Goal: Check status: Check status

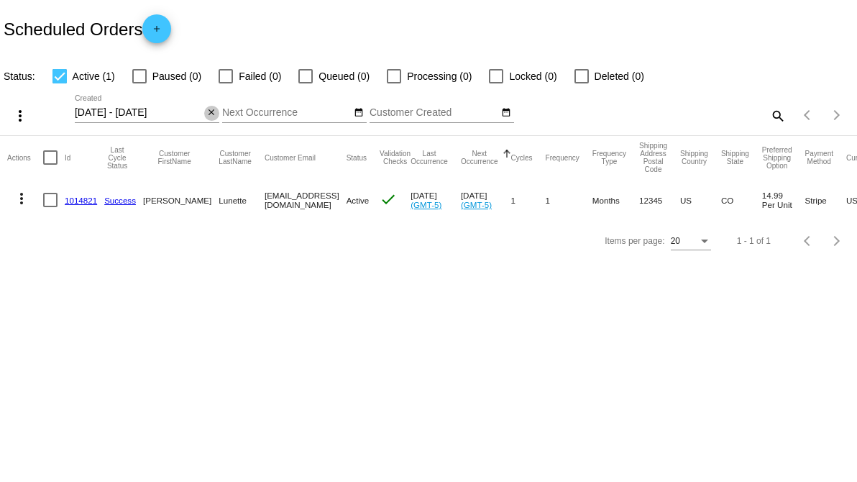
click at [216, 114] on button "close" at bounding box center [211, 113] width 15 height 15
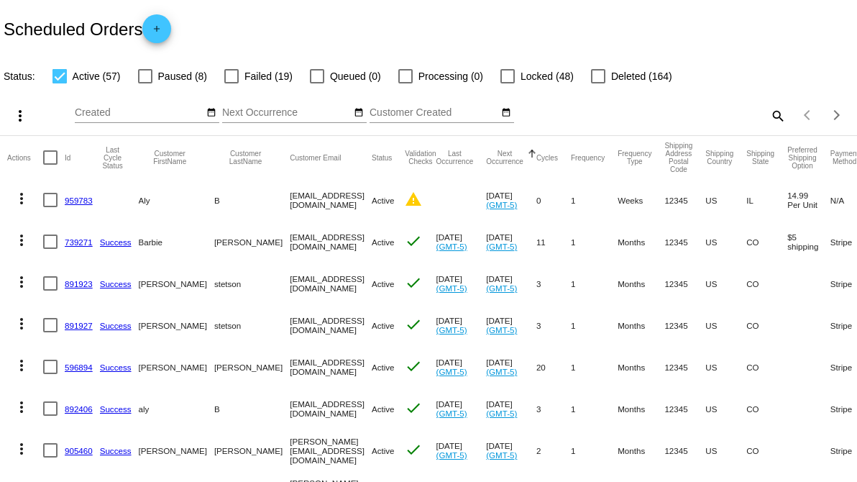
click at [768, 119] on mat-icon "search" at bounding box center [776, 115] width 17 height 22
click at [712, 109] on input "Search" at bounding box center [678, 113] width 213 height 12
type input "[PERSON_NAME]"
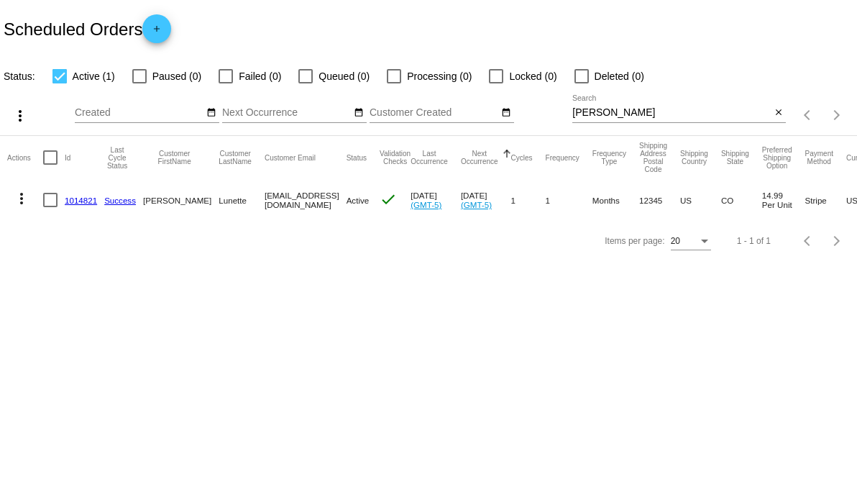
click at [86, 199] on link "1014821" at bounding box center [81, 200] width 32 height 9
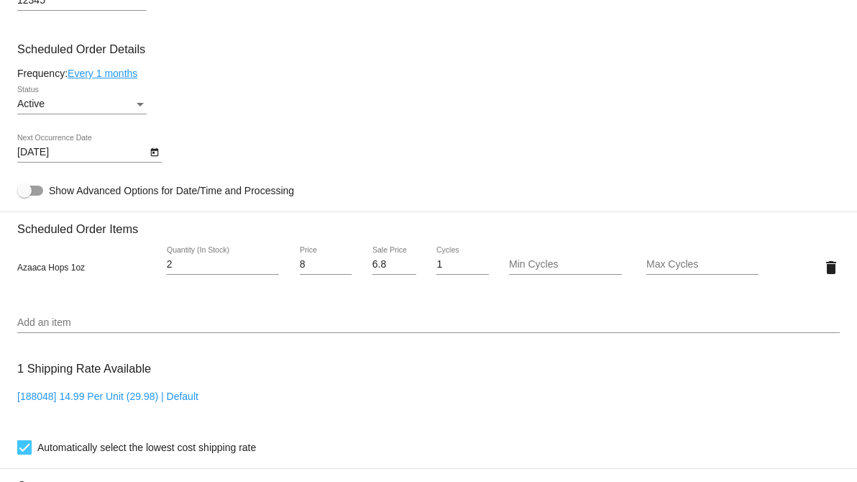
scroll to position [799, 0]
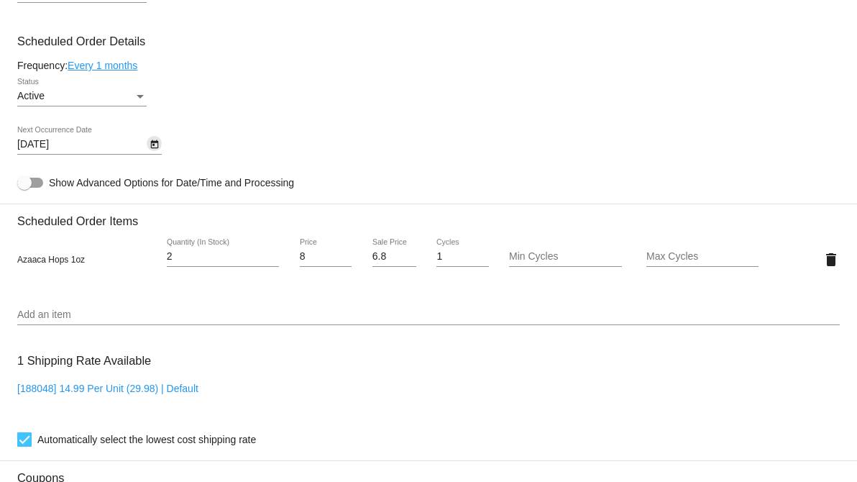
click at [156, 144] on icon "Open calendar" at bounding box center [154, 144] width 8 height 9
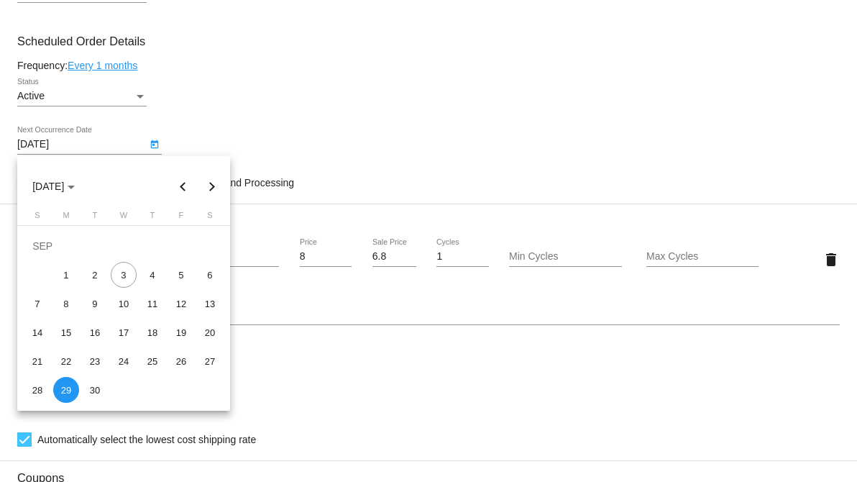
click at [156, 144] on div at bounding box center [428, 241] width 857 height 482
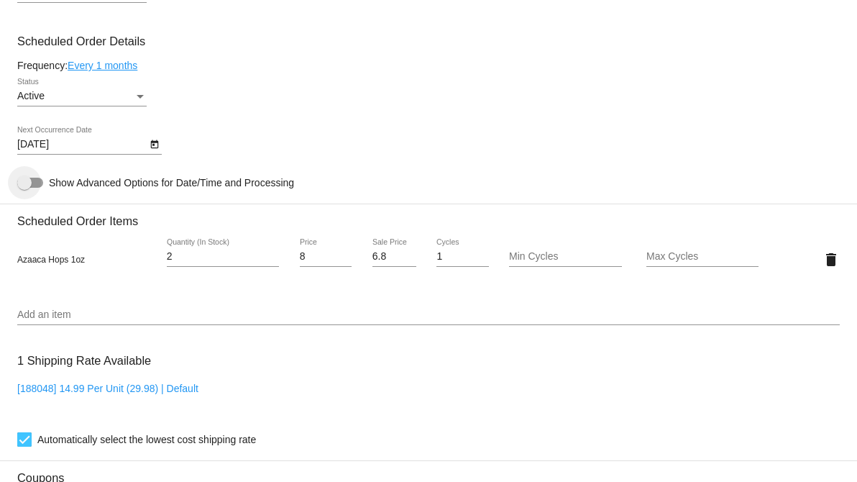
click at [50, 183] on span "Show Advanced Options for Date/Time and Processing" at bounding box center [171, 182] width 245 height 14
click at [24, 188] on input "Show Advanced Options for Date/Time and Processing" at bounding box center [24, 188] width 1 height 1
checkbox input "true"
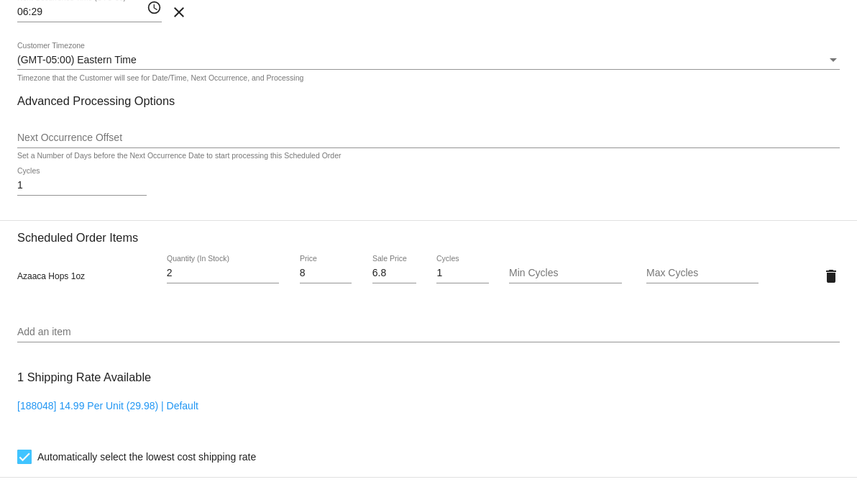
scroll to position [1038, 0]
